Goal: Task Accomplishment & Management: Manage account settings

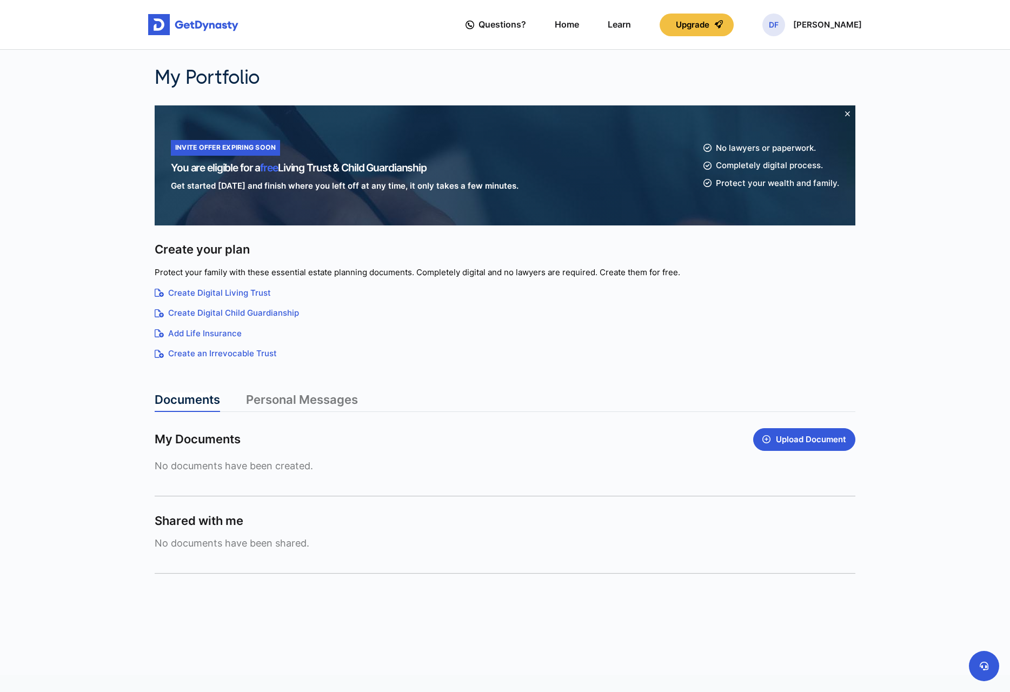
click at [267, 552] on div "No documents have been shared." at bounding box center [505, 544] width 701 height 25
click at [288, 402] on link "Personal Messages" at bounding box center [302, 402] width 112 height 19
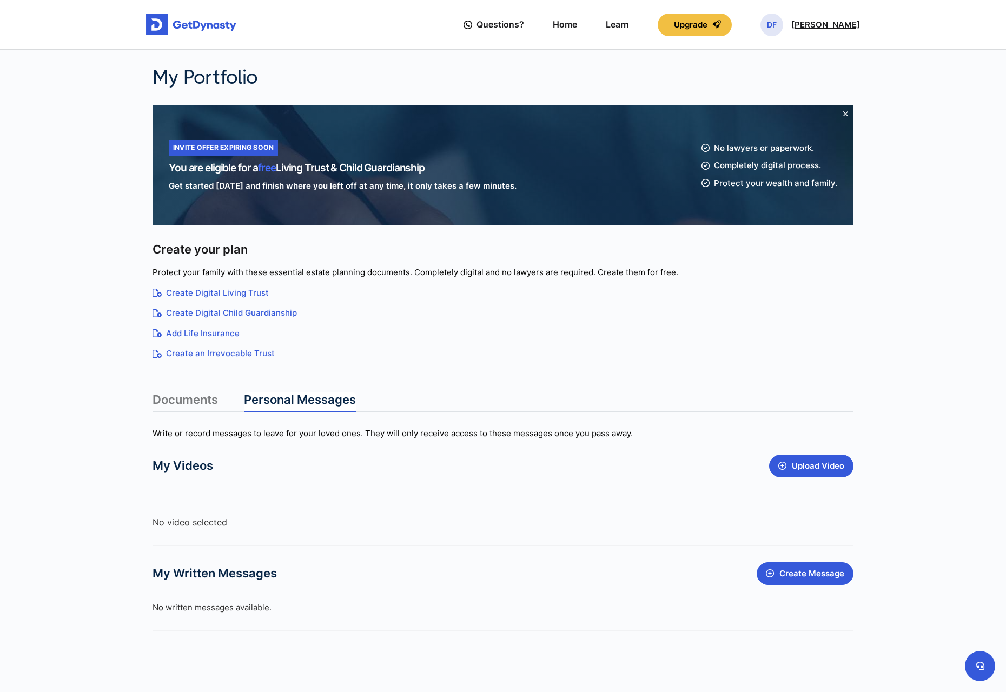
click at [820, 27] on p "[PERSON_NAME]" at bounding box center [825, 25] width 69 height 9
click at [805, 63] on link "Profile" at bounding box center [772, 62] width 85 height 29
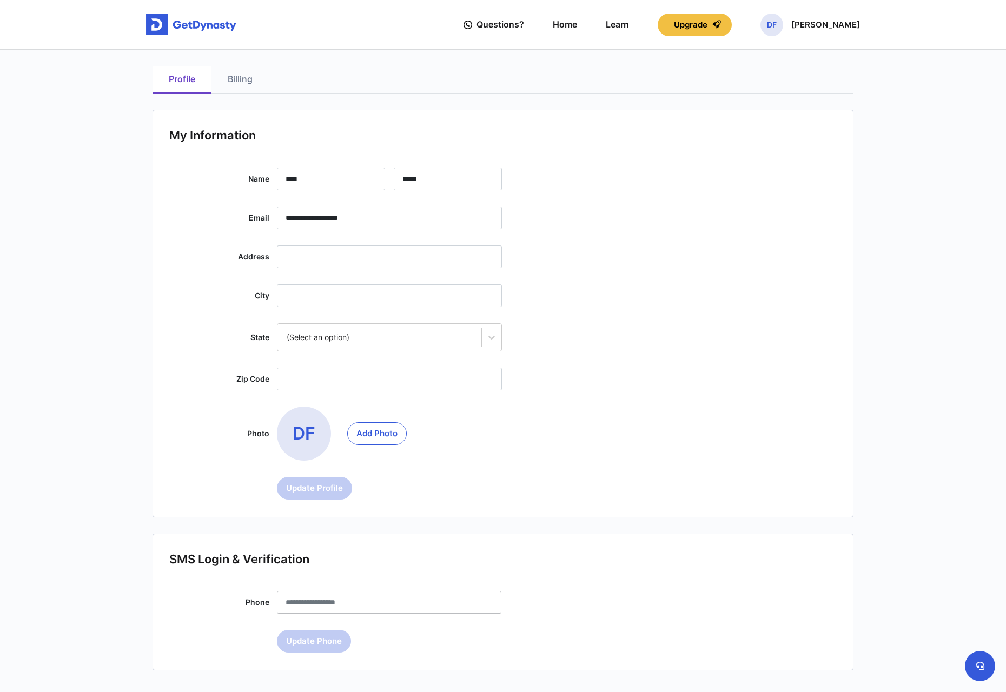
click at [243, 77] on link "Billing" at bounding box center [239, 80] width 57 height 28
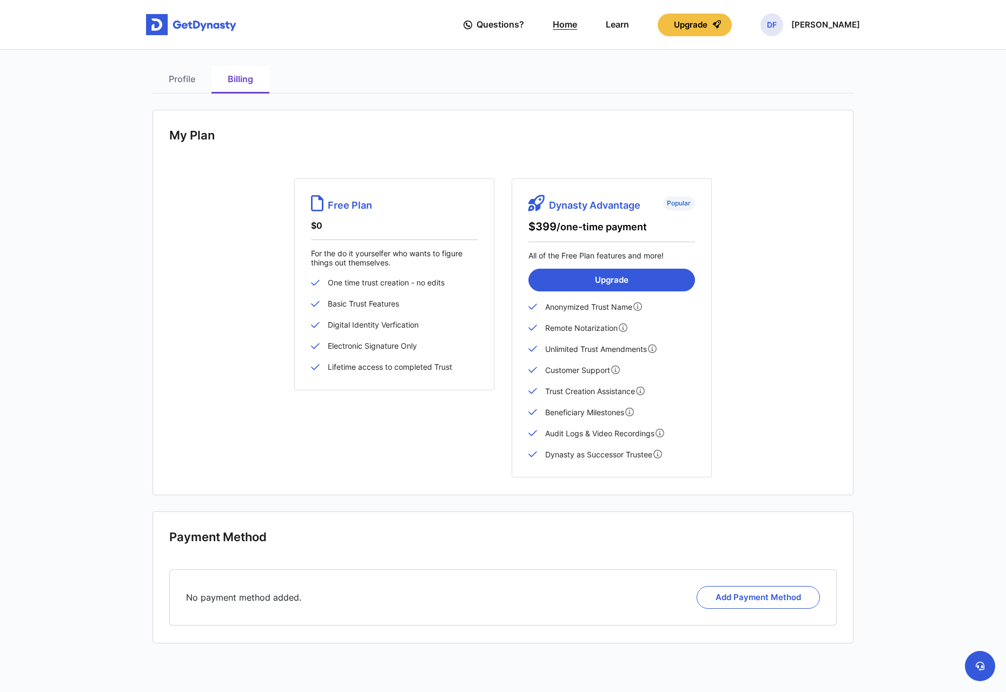
click at [577, 23] on link "Home" at bounding box center [565, 24] width 24 height 31
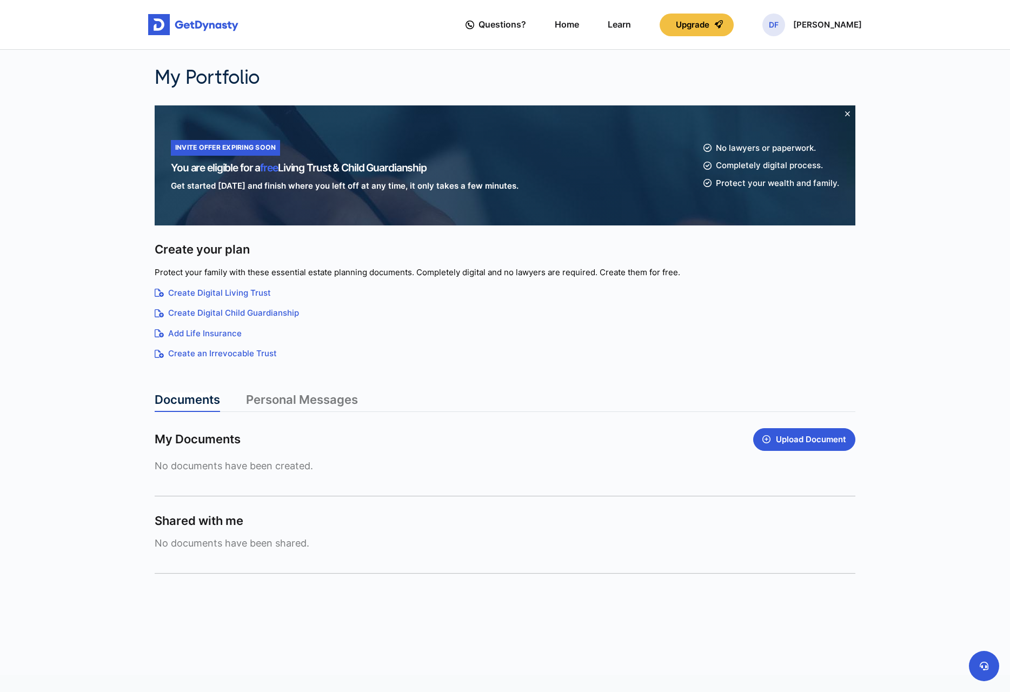
click at [237, 316] on link "Create Digital Child Guardianship" at bounding box center [505, 313] width 701 height 12
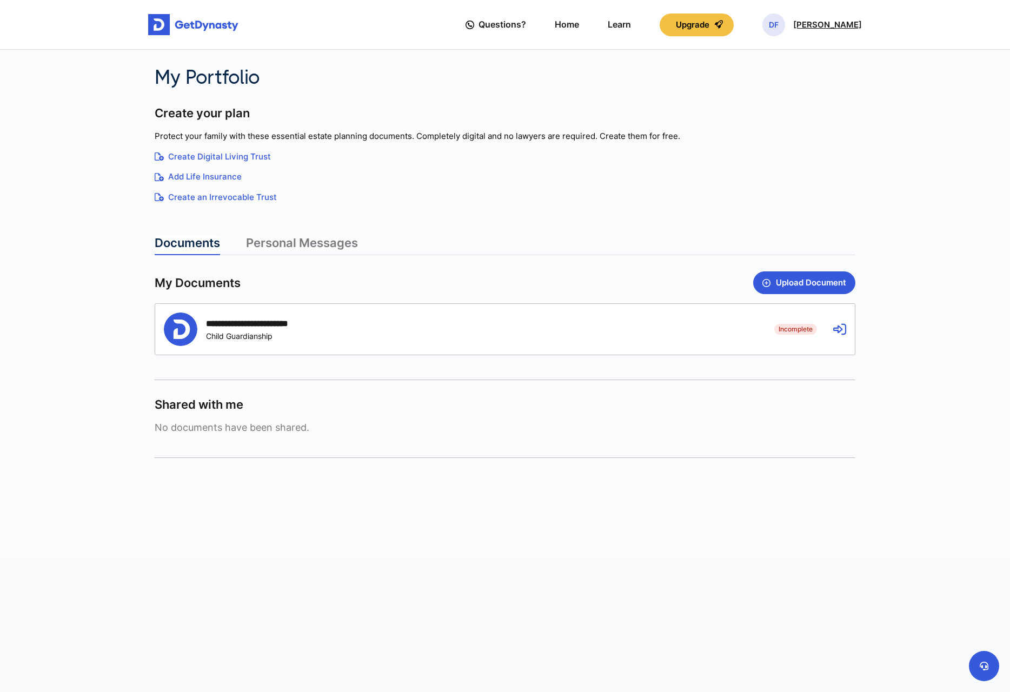
click at [832, 21] on p "[PERSON_NAME]" at bounding box center [827, 25] width 69 height 9
click at [812, 97] on link "My Portfolio" at bounding box center [774, 91] width 85 height 29
click at [315, 245] on link "Personal Messages" at bounding box center [302, 245] width 112 height 19
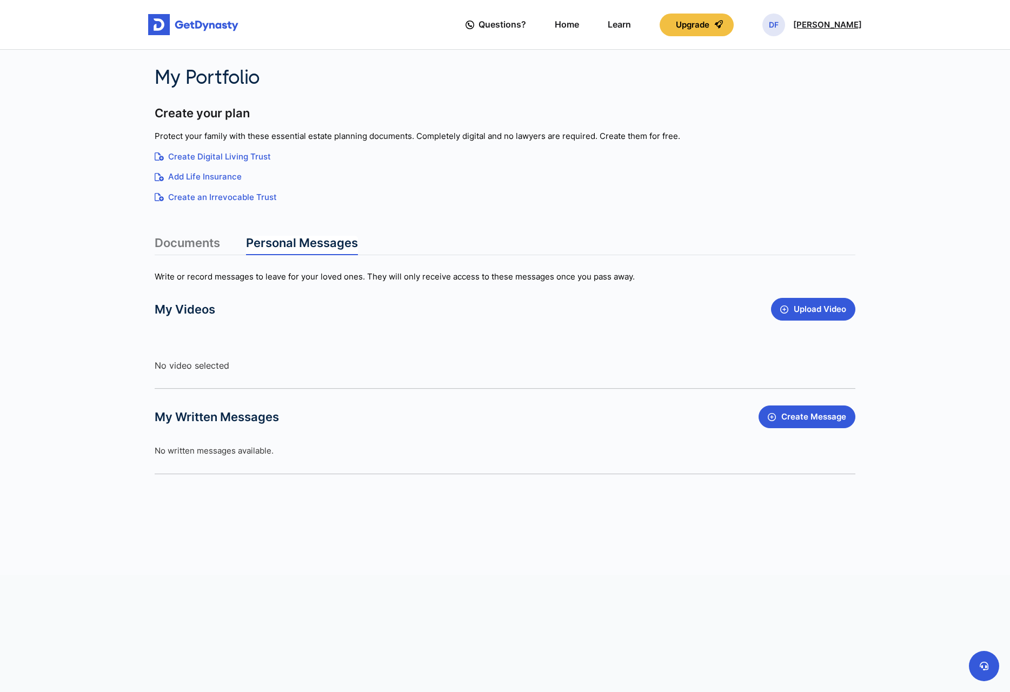
click at [827, 22] on p "Dana Finch" at bounding box center [827, 25] width 69 height 9
click at [795, 61] on link "Profile" at bounding box center [774, 62] width 85 height 29
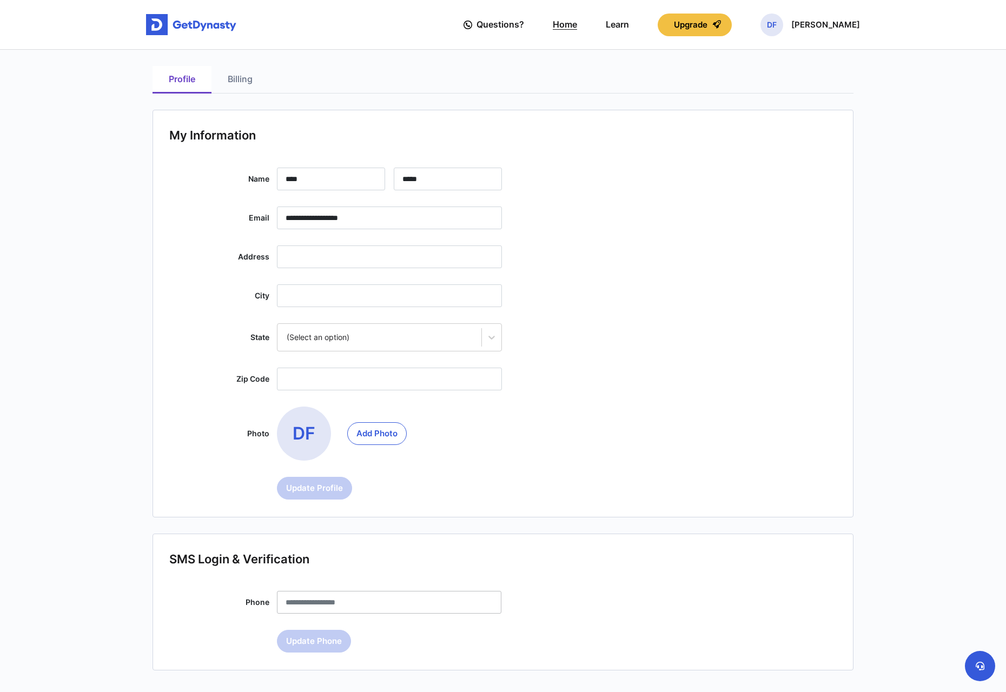
click at [577, 25] on link "Home" at bounding box center [565, 24] width 24 height 31
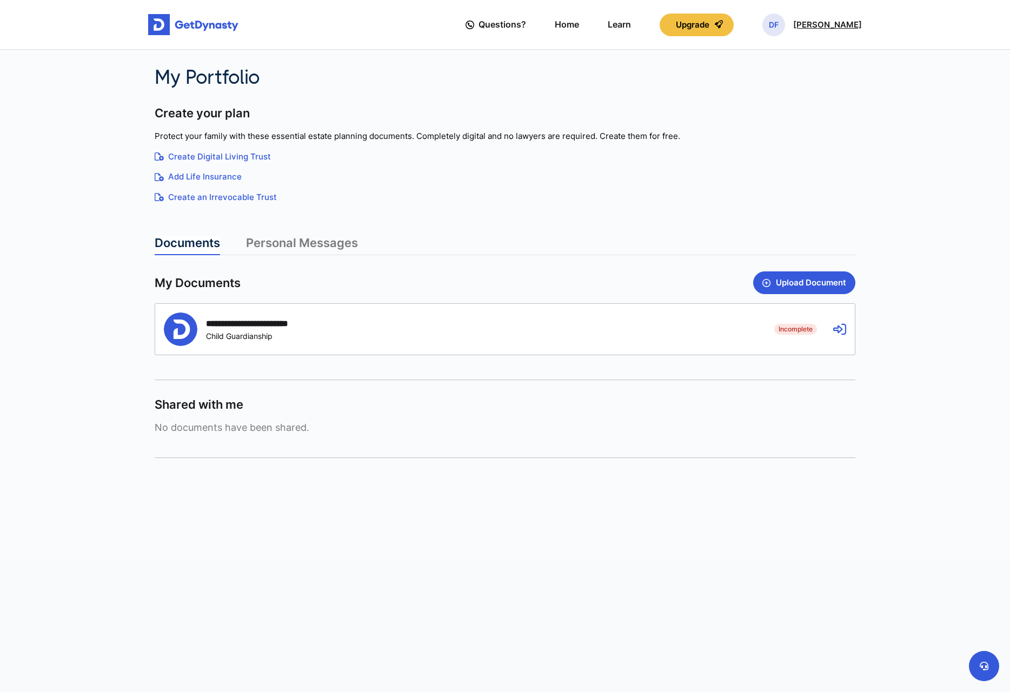
click at [785, 23] on span "DF" at bounding box center [774, 25] width 23 height 23
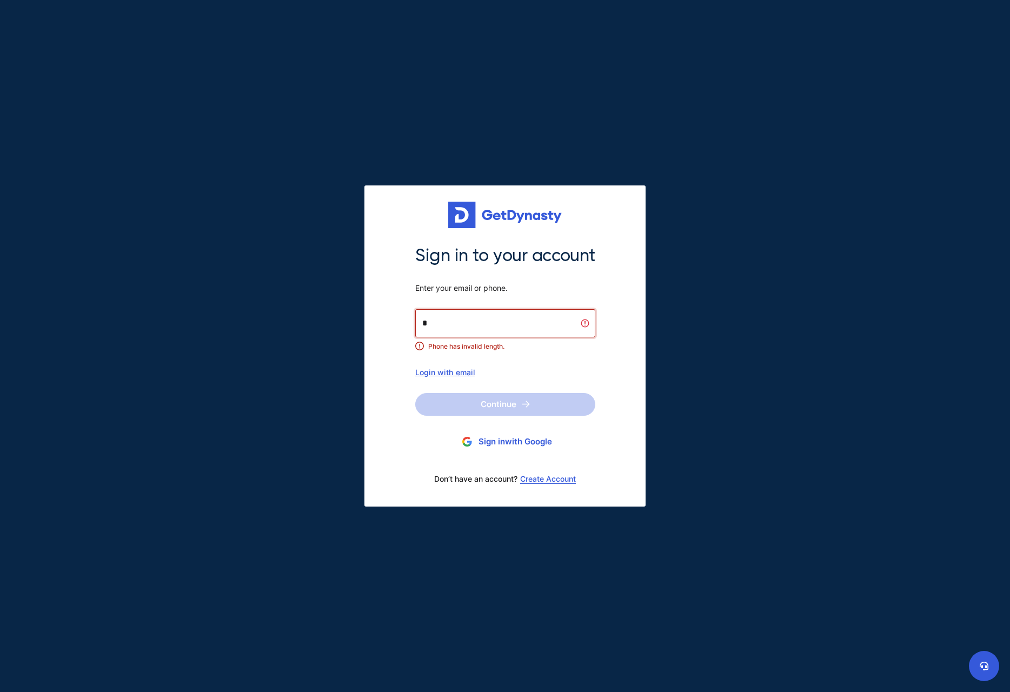
drag, startPoint x: 493, startPoint y: 333, endPoint x: 405, endPoint y: 307, distance: 91.5
click at [406, 312] on div "Sign in to your account Enter your email or phone. * Phone has invalid length. …" at bounding box center [505, 347] width 281 height 322
click at [445, 368] on div "Login with email" at bounding box center [505, 372] width 180 height 9
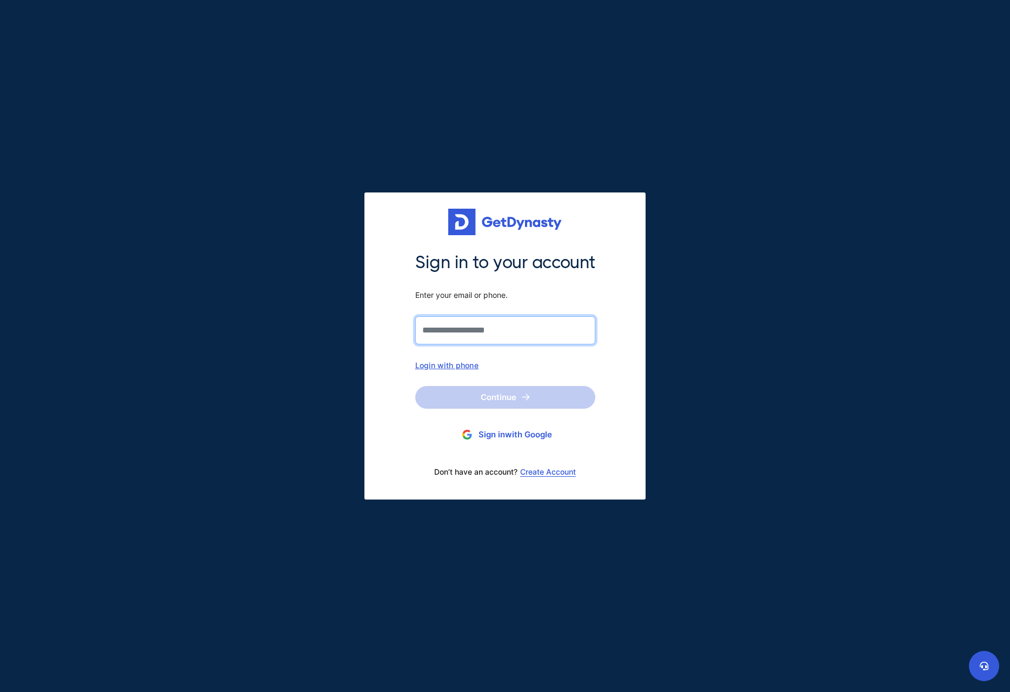
click at [452, 329] on input "Sign in to your account Enter your email or phone." at bounding box center [505, 330] width 180 height 28
type input "**********"
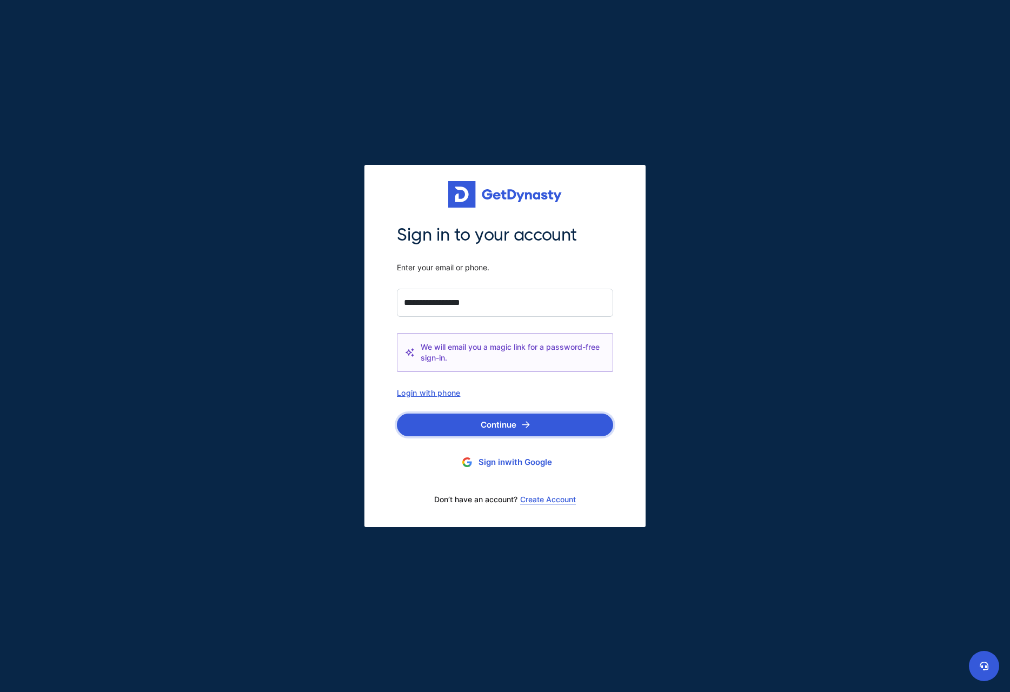
click at [480, 429] on button "Continue" at bounding box center [505, 425] width 216 height 23
